Goal: Information Seeking & Learning: Learn about a topic

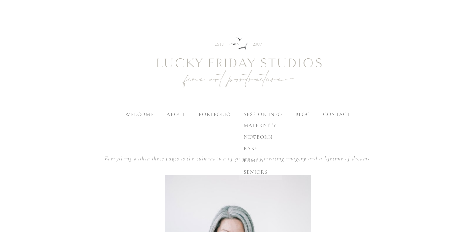
click at [249, 171] on span "seniors" at bounding box center [256, 171] width 24 height 6
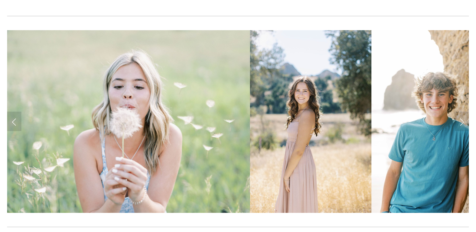
scroll to position [141, 0]
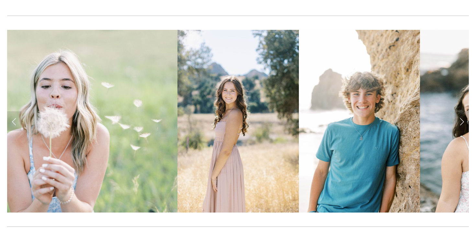
click at [461, 126] on link "Next Slide" at bounding box center [462, 120] width 14 height 19
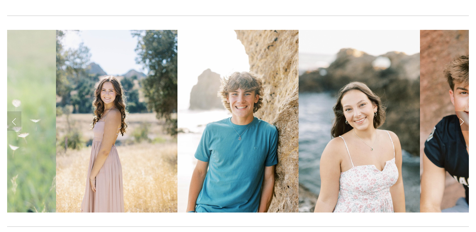
click at [461, 126] on link "Next Slide" at bounding box center [462, 120] width 14 height 19
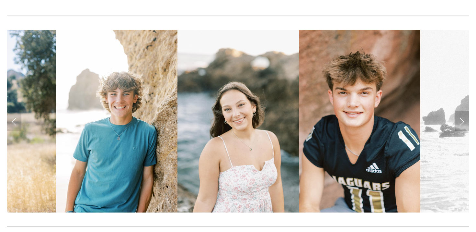
click at [461, 126] on link "Next Slide" at bounding box center [462, 120] width 14 height 19
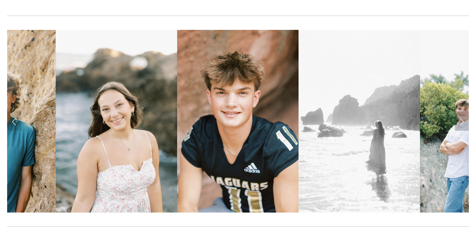
click at [461, 126] on link "Next Slide" at bounding box center [462, 120] width 14 height 19
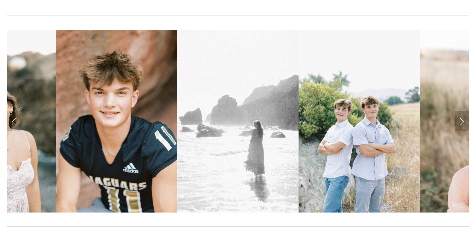
click at [461, 126] on link "Next Slide" at bounding box center [462, 120] width 14 height 19
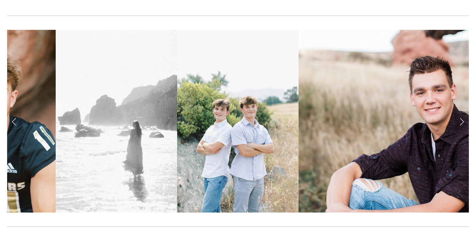
click at [461, 126] on link "Next Slide" at bounding box center [462, 120] width 14 height 19
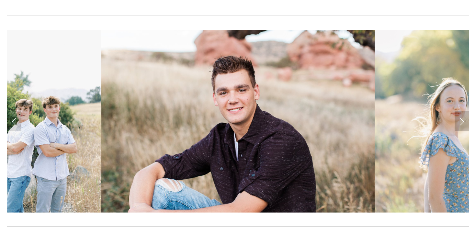
click at [461, 126] on link "Next Slide" at bounding box center [462, 120] width 14 height 19
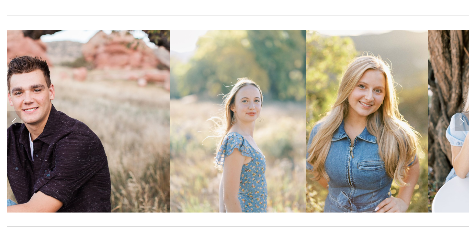
click at [461, 126] on link "Next Slide" at bounding box center [462, 120] width 14 height 19
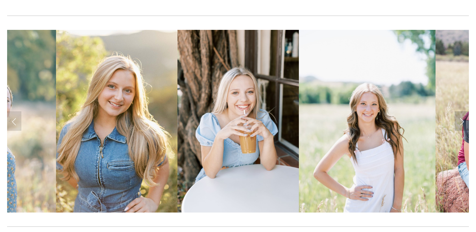
click at [461, 126] on link "Next Slide" at bounding box center [462, 120] width 14 height 19
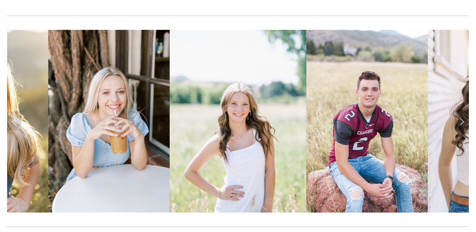
click at [461, 126] on link "Next Slide" at bounding box center [462, 120] width 14 height 19
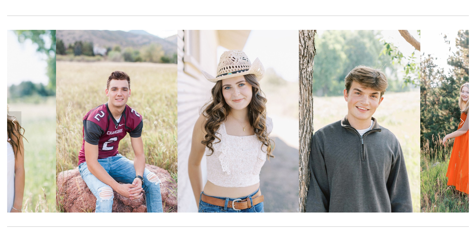
click at [461, 126] on link "Next Slide" at bounding box center [462, 120] width 14 height 19
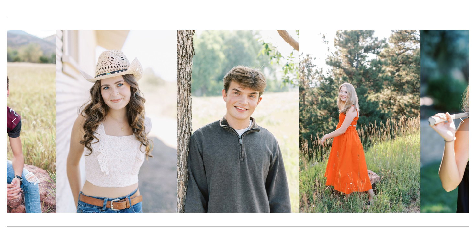
click at [461, 126] on link "Next Slide" at bounding box center [462, 120] width 14 height 19
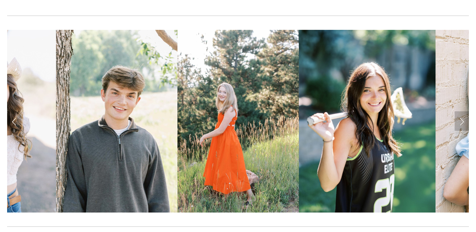
click at [461, 126] on link "Next Slide" at bounding box center [462, 120] width 14 height 19
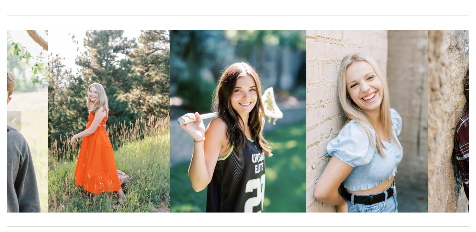
click at [461, 126] on link "Next Slide" at bounding box center [462, 120] width 14 height 19
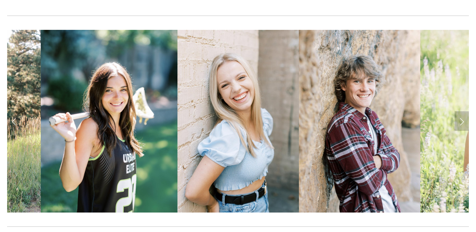
click at [461, 126] on link "Next Slide" at bounding box center [462, 120] width 14 height 19
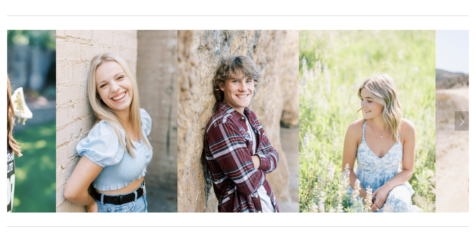
click at [461, 126] on link "Next Slide" at bounding box center [462, 120] width 14 height 19
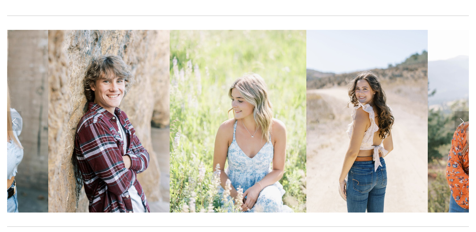
click at [461, 126] on link "Next Slide" at bounding box center [462, 120] width 14 height 19
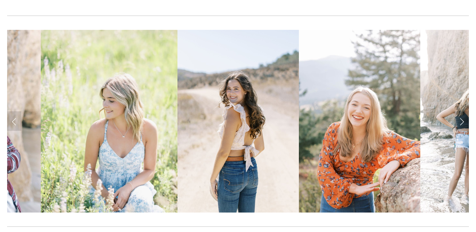
click at [461, 126] on link "Next Slide" at bounding box center [462, 120] width 14 height 19
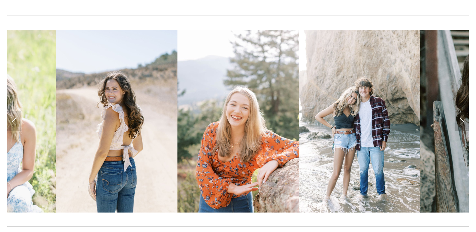
click at [461, 126] on link "Next Slide" at bounding box center [462, 120] width 14 height 19
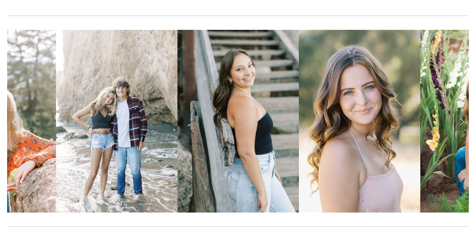
click at [461, 126] on link "Next Slide" at bounding box center [462, 120] width 14 height 19
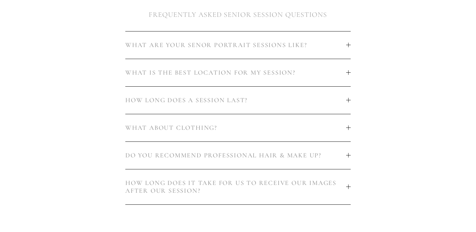
scroll to position [379, 0]
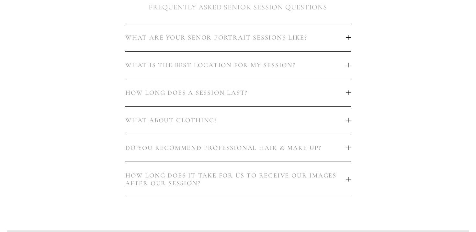
click at [346, 36] on div at bounding box center [348, 37] width 5 height 5
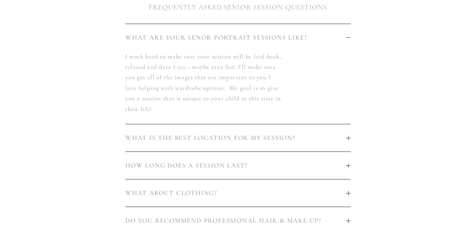
click at [346, 36] on div at bounding box center [348, 37] width 5 height 5
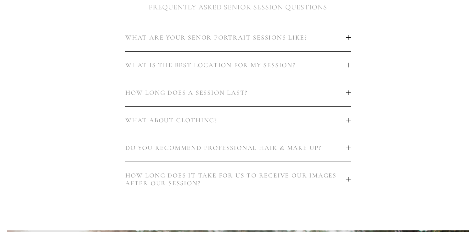
click at [333, 68] on span "WHAT IS THE BEST LOCATION FOR MY SESSION?" at bounding box center [235, 65] width 221 height 8
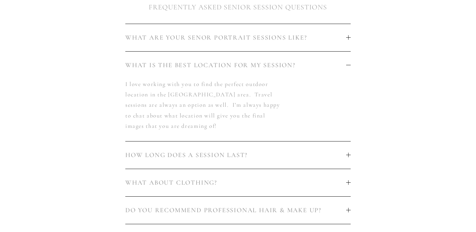
click at [334, 63] on span "WHAT IS THE BEST LOCATION FOR MY SESSION?" at bounding box center [235, 65] width 221 height 8
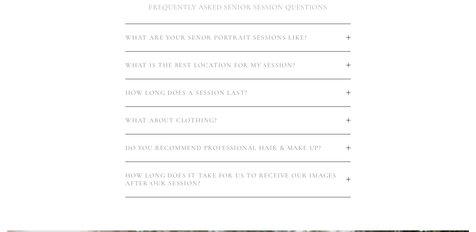
click at [311, 100] on button "HOW LONG DOES A SESSION LAST?" at bounding box center [237, 92] width 225 height 27
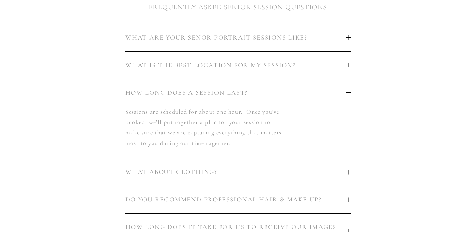
click at [313, 96] on span "HOW LONG DOES A SESSION LAST?" at bounding box center [235, 93] width 221 height 8
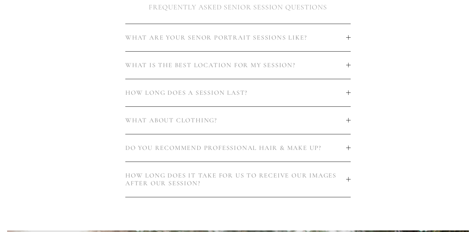
click at [302, 116] on span "WHAT ABOUT CLOTHING?" at bounding box center [235, 120] width 221 height 8
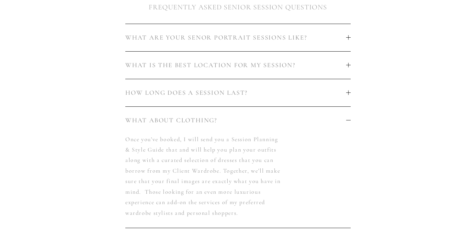
click at [302, 116] on span "WHAT ABOUT CLOTHING?" at bounding box center [235, 120] width 221 height 8
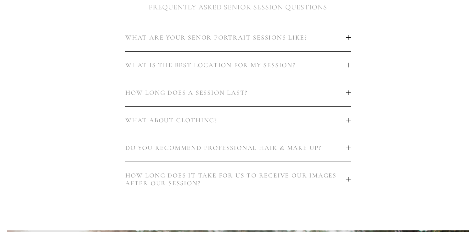
click at [289, 147] on span "DO YOU RECOMMEND PROFESSIONAL HAIR & MAKE UP?" at bounding box center [235, 148] width 221 height 8
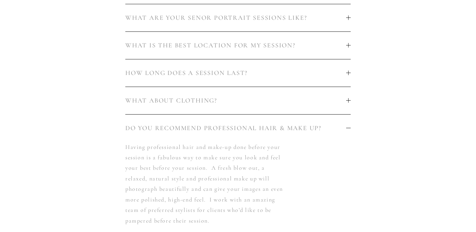
scroll to position [403, 0]
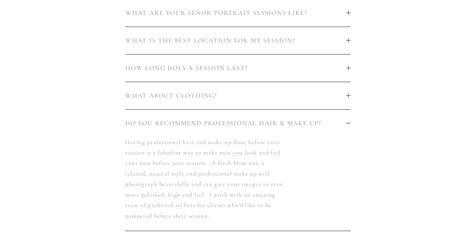
click at [299, 124] on span "DO YOU RECOMMEND PROFESSIONAL HAIR & MAKE UP?" at bounding box center [235, 123] width 221 height 8
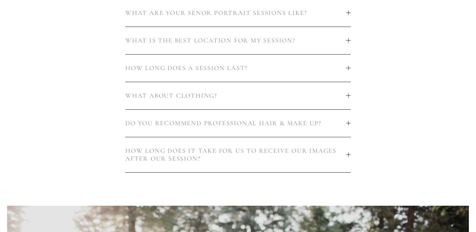
click at [285, 156] on span "HOW LONG DOES IT TAKE FOR US TO RECEIVE OUR IMAGES AFTER OUR SESSION?" at bounding box center [235, 155] width 221 height 16
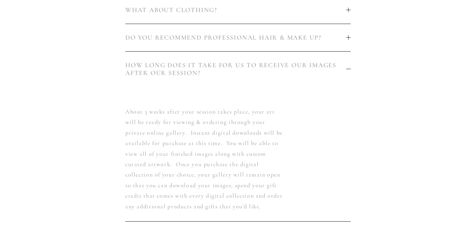
scroll to position [489, 0]
click at [304, 68] on span "HOW LONG DOES IT TAKE FOR US TO RECEIVE OUR IMAGES AFTER OUR SESSION?" at bounding box center [235, 69] width 221 height 16
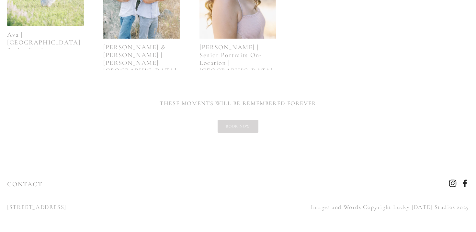
scroll to position [1065, 0]
click at [250, 130] on link "BOOK NOW" at bounding box center [238, 126] width 41 height 13
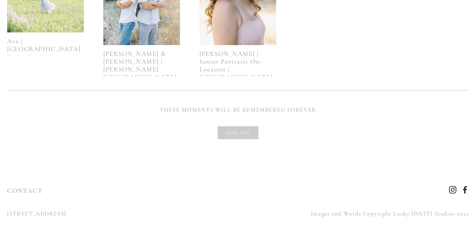
scroll to position [961, 0]
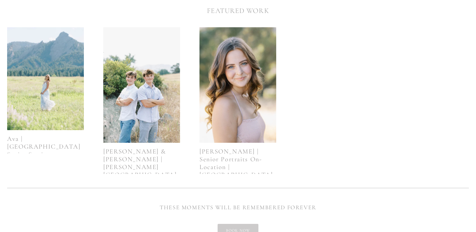
click at [66, 73] on img at bounding box center [45, 78] width 77 height 102
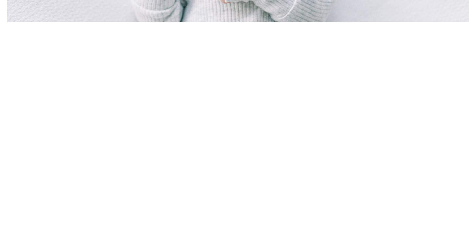
scroll to position [403, 0]
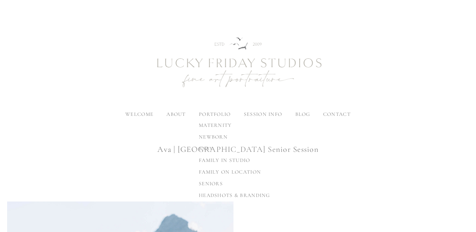
click at [209, 117] on div "maternity newborn baby family in studio family on location seniors headshots & …" at bounding box center [235, 160] width 82 height 87
click at [210, 182] on span "seniors" at bounding box center [211, 183] width 24 height 6
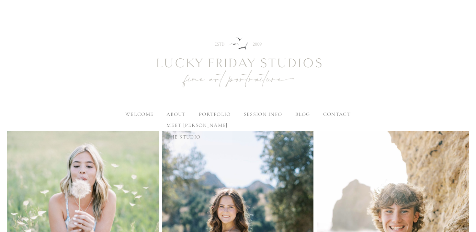
click at [177, 127] on span "meet [PERSON_NAME]" at bounding box center [196, 125] width 61 height 6
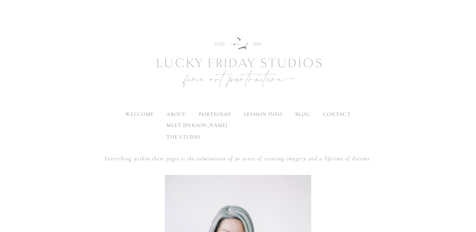
click at [175, 136] on span "the studio" at bounding box center [183, 136] width 34 height 6
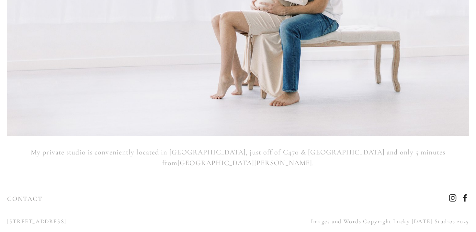
scroll to position [6974, 0]
